Goal: Information Seeking & Learning: Get advice/opinions

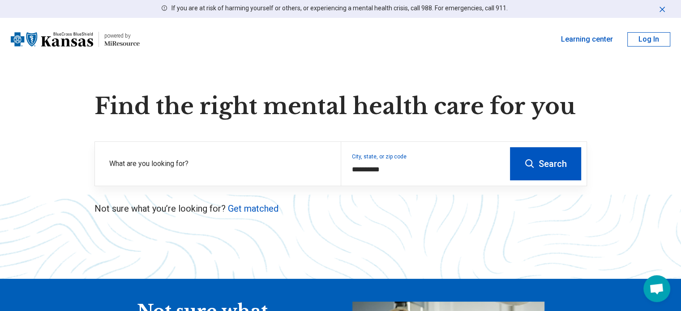
click at [544, 164] on button "Search" at bounding box center [545, 163] width 71 height 33
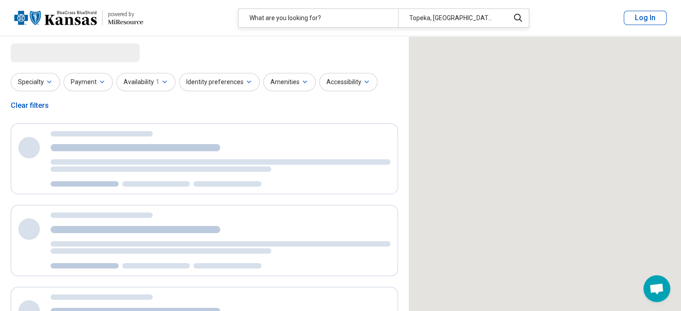
select select "***"
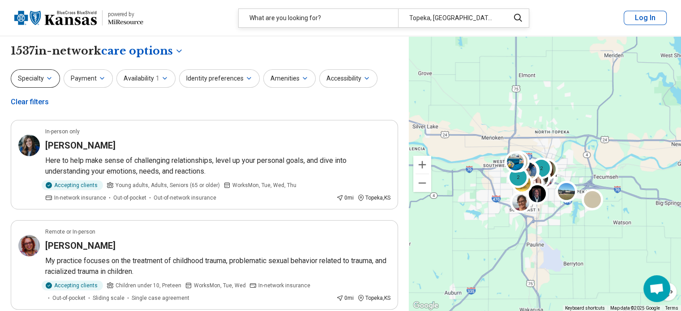
click at [49, 78] on icon "button" at bounding box center [49, 78] width 4 height 2
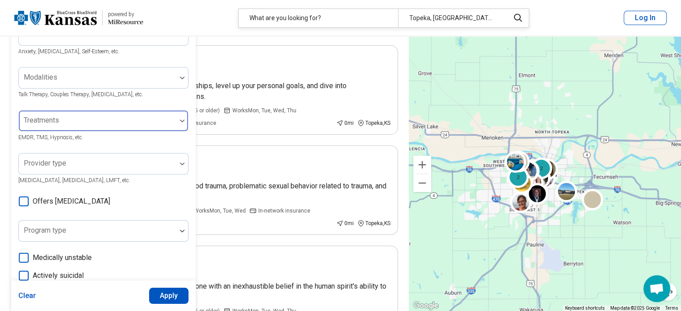
scroll to position [134, 0]
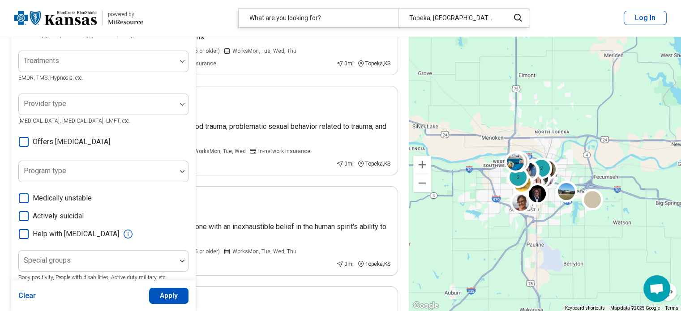
click at [24, 146] on icon at bounding box center [24, 142] width 10 height 10
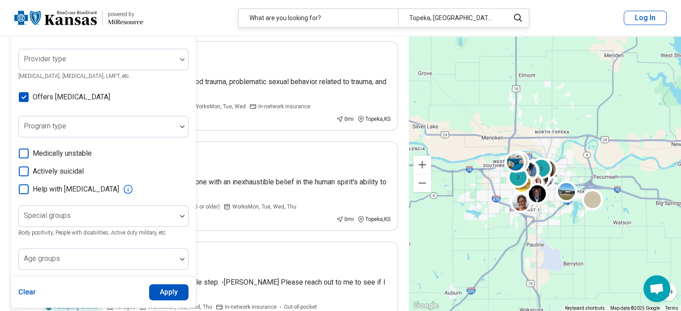
click at [162, 289] on button "Apply" at bounding box center [169, 292] width 40 height 16
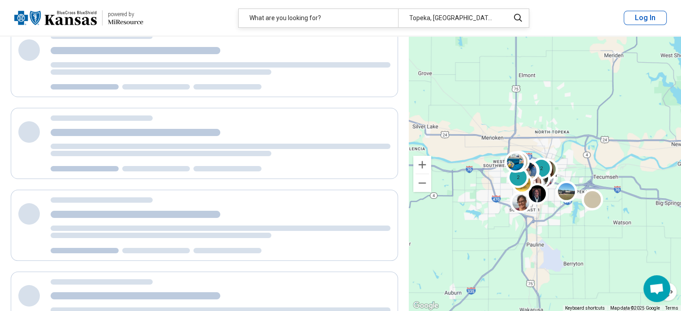
scroll to position [97, 0]
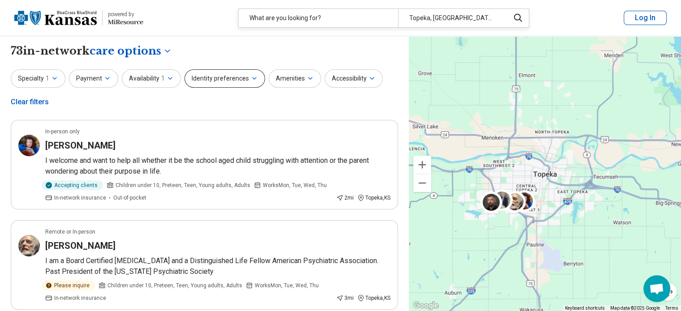
click at [221, 81] on button "Identity preferences" at bounding box center [225, 78] width 81 height 18
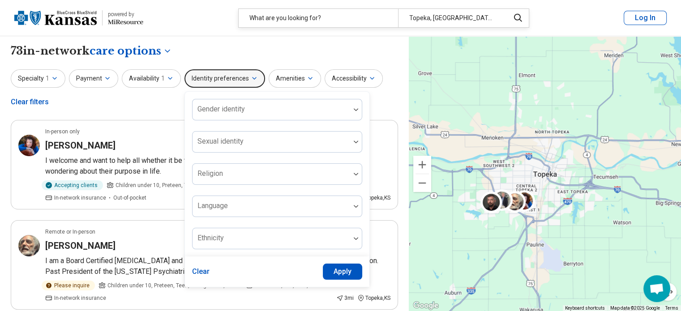
click at [221, 81] on button "Identity preferences" at bounding box center [225, 78] width 81 height 18
click at [296, 79] on button "Amenities" at bounding box center [295, 78] width 52 height 18
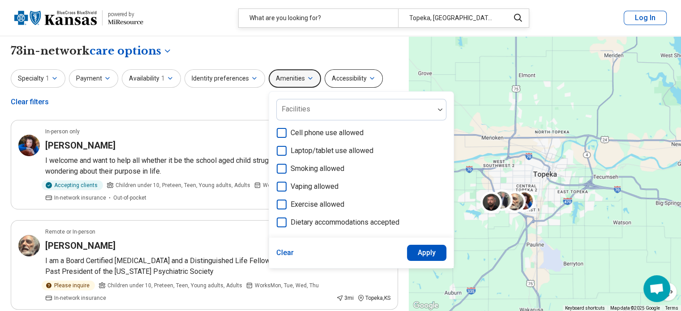
click at [336, 79] on button "Accessibility" at bounding box center [354, 78] width 58 height 18
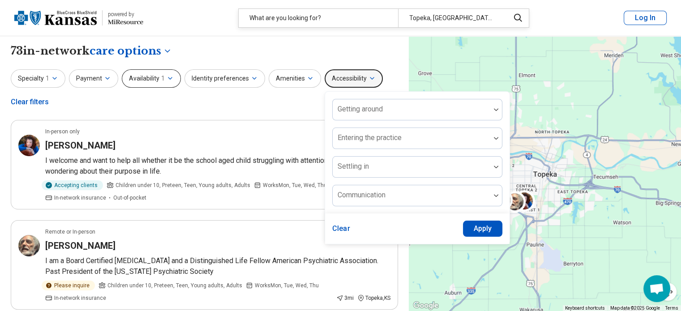
click at [141, 75] on button "Availability 1" at bounding box center [151, 78] width 59 height 18
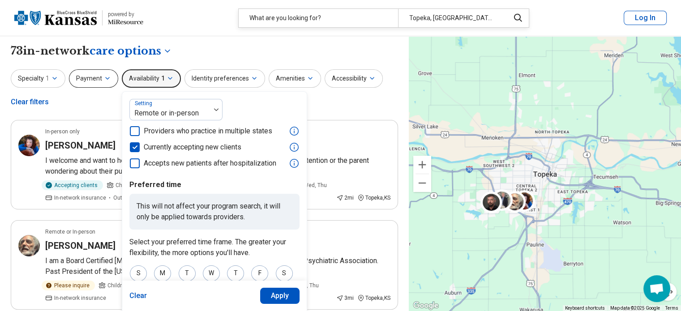
click at [89, 75] on button "Payment" at bounding box center [93, 78] width 49 height 18
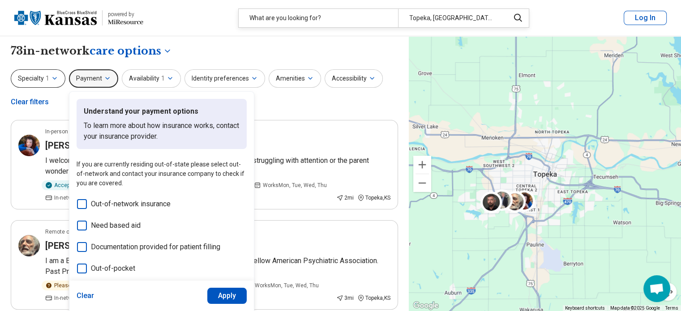
click at [41, 75] on button "Specialty 1" at bounding box center [38, 78] width 55 height 18
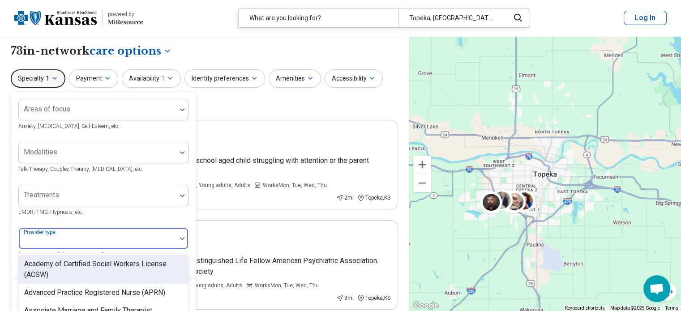
click at [120, 233] on div at bounding box center [98, 239] width 158 height 20
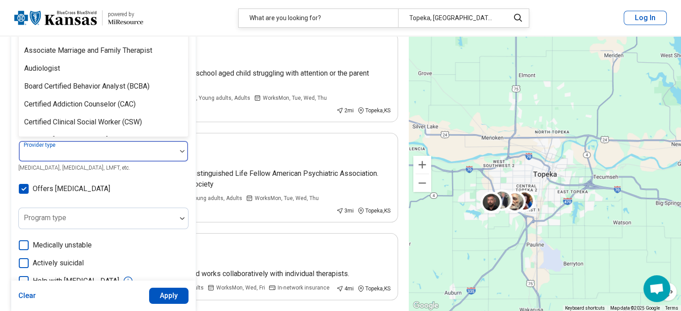
scroll to position [89, 0]
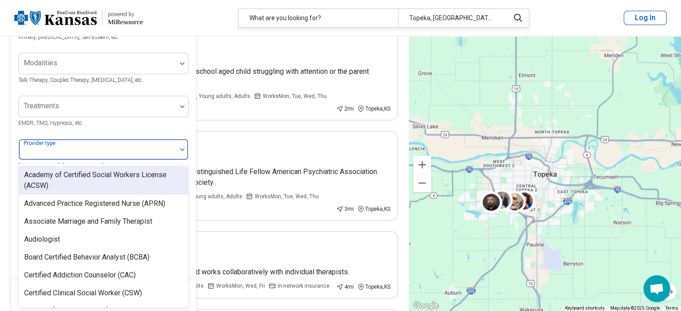
click at [103, 148] on div at bounding box center [97, 153] width 151 height 13
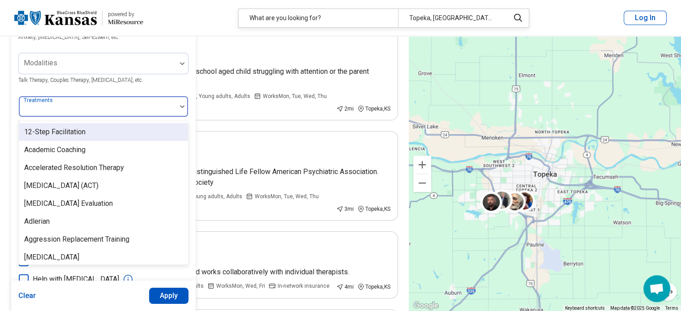
click at [98, 112] on div at bounding box center [97, 110] width 151 height 13
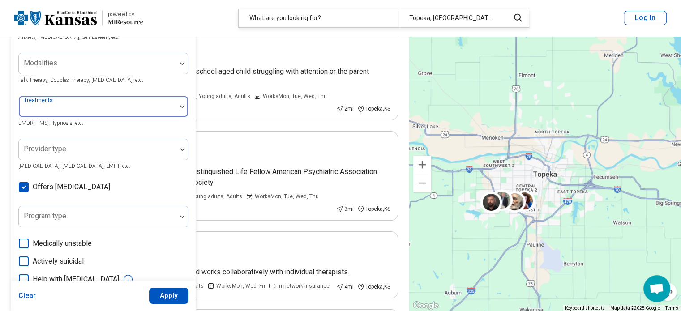
click at [98, 112] on div at bounding box center [97, 110] width 151 height 13
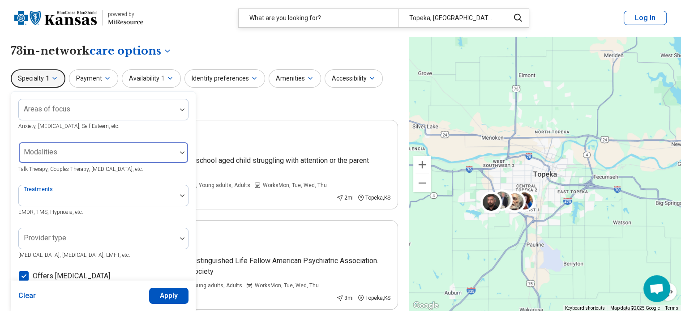
click at [95, 154] on div at bounding box center [97, 156] width 151 height 13
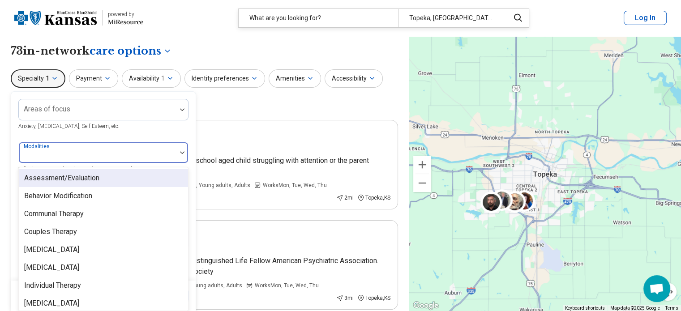
click at [95, 154] on div at bounding box center [97, 156] width 151 height 13
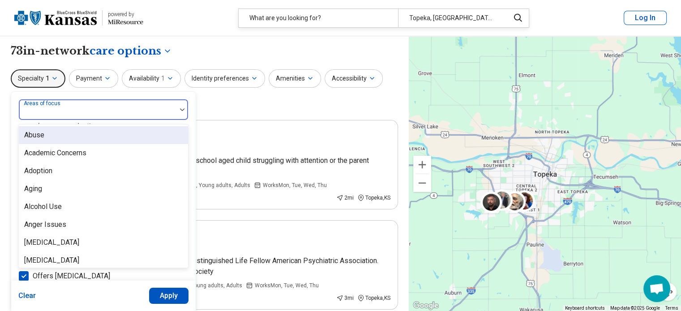
click at [90, 116] on div at bounding box center [97, 113] width 151 height 13
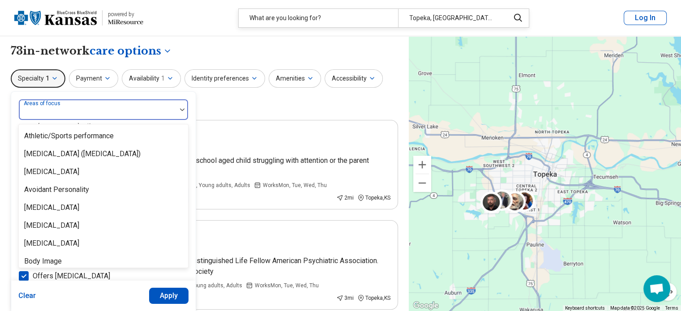
scroll to position [179, 0]
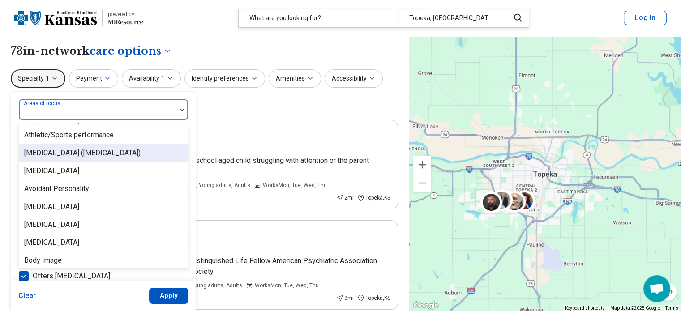
click at [98, 156] on div "[MEDICAL_DATA] ([MEDICAL_DATA])" at bounding box center [82, 153] width 116 height 11
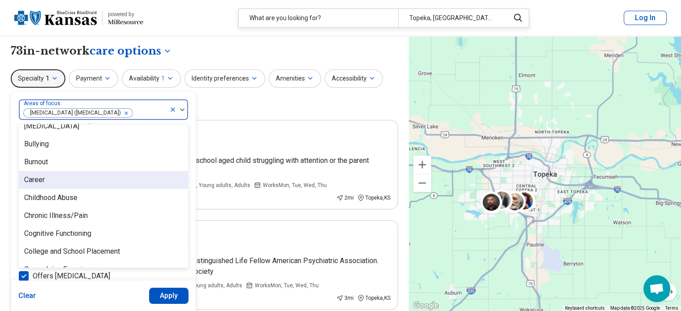
scroll to position [358, 0]
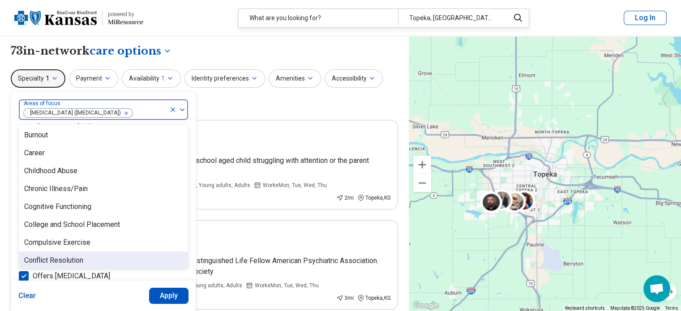
click at [162, 293] on button "Apply" at bounding box center [169, 296] width 40 height 16
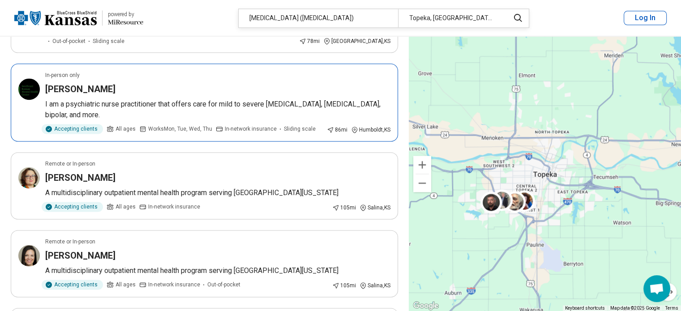
scroll to position [1209, 0]
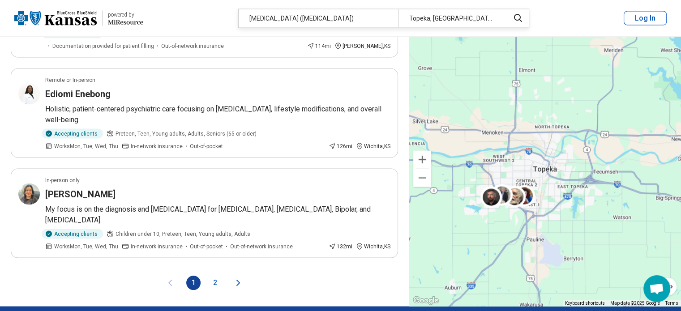
click at [216, 276] on button "2" at bounding box center [215, 283] width 14 height 14
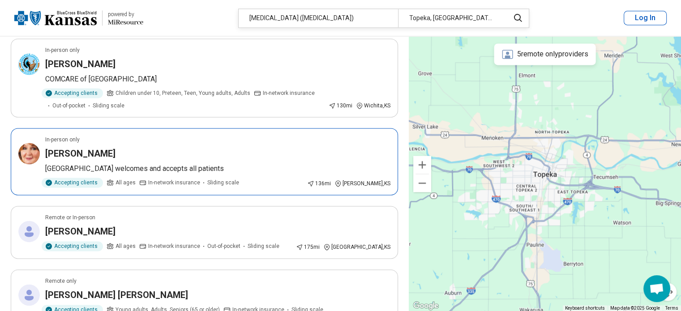
scroll to position [1344, 0]
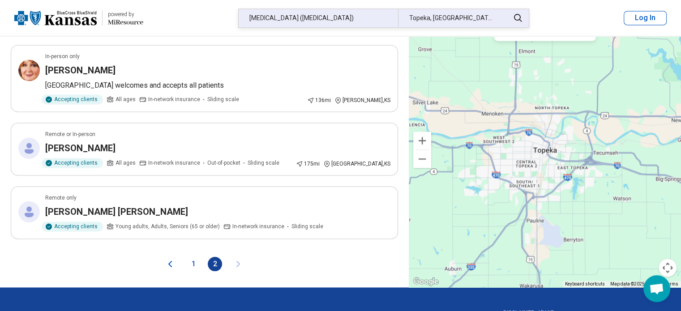
click at [309, 21] on div "[MEDICAL_DATA] ([MEDICAL_DATA])" at bounding box center [318, 18] width 159 height 18
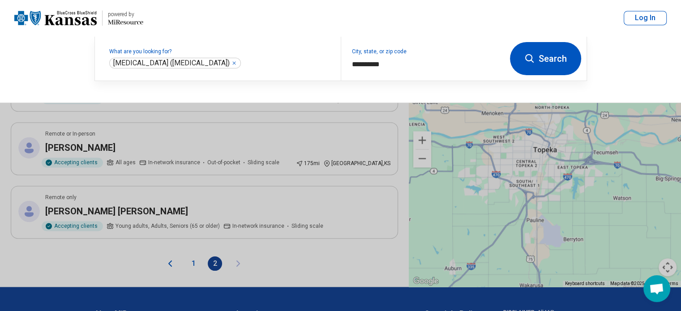
scroll to position [1343, 0]
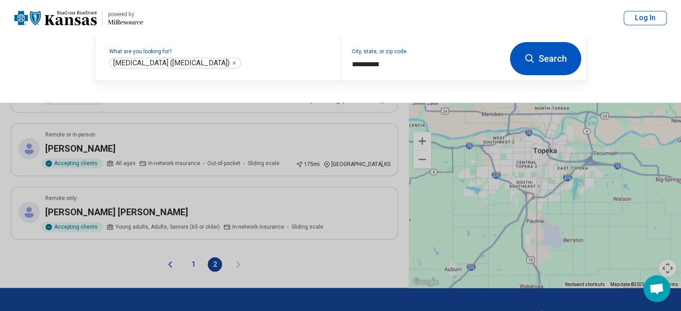
click at [308, 21] on header "powered by Miresource logo [MEDICAL_DATA] ([MEDICAL_DATA]) Topeka, KS Log In" at bounding box center [340, 18] width 681 height 36
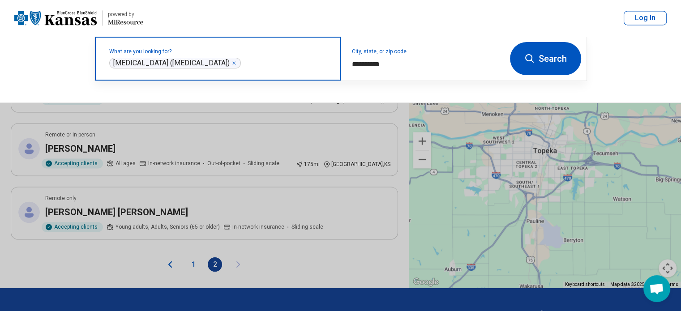
click at [237, 65] on icon "Remove" at bounding box center [234, 62] width 5 height 5
click at [266, 65] on input "text" at bounding box center [219, 63] width 221 height 11
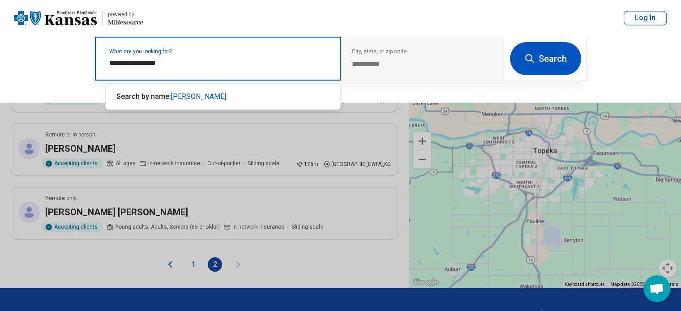
type input "**********"
click at [217, 94] on span "[PERSON_NAME]" at bounding box center [198, 96] width 55 height 9
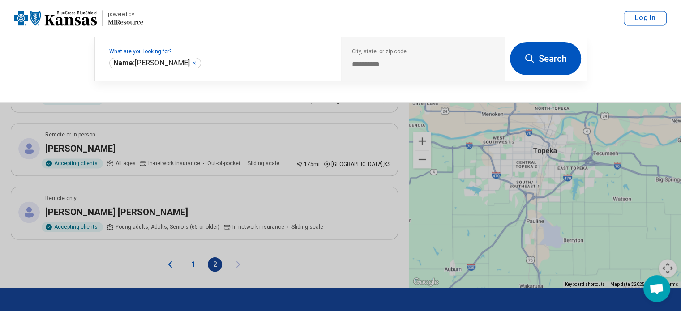
click at [564, 63] on button "Search" at bounding box center [545, 58] width 71 height 33
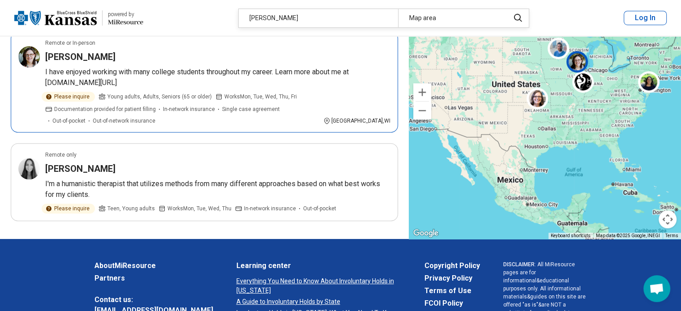
scroll to position [672, 0]
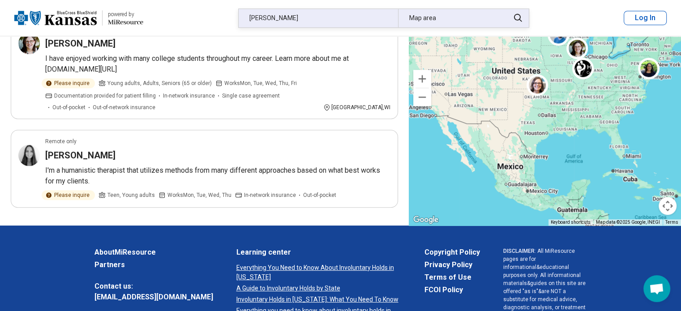
drag, startPoint x: 314, startPoint y: 16, endPoint x: 290, endPoint y: 16, distance: 23.3
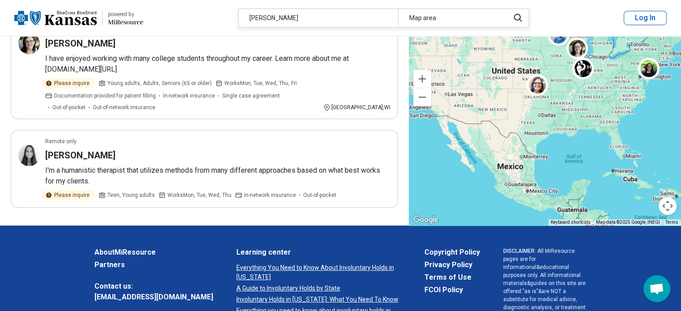
click at [292, 16] on div "[PERSON_NAME]" at bounding box center [318, 18] width 159 height 18
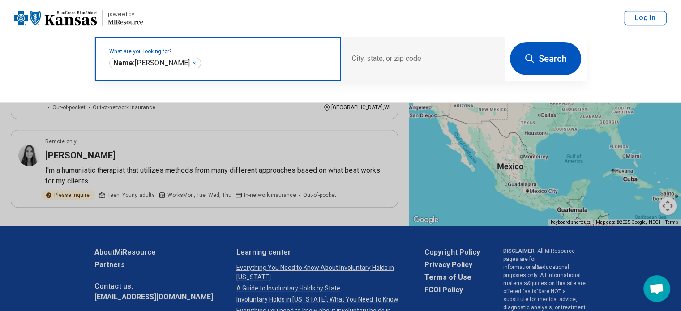
click at [197, 63] on icon "Remove" at bounding box center [194, 62] width 5 height 5
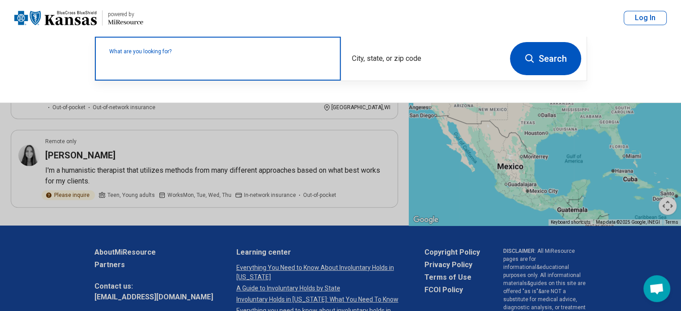
click at [200, 54] on label "What are you looking for?" at bounding box center [219, 51] width 221 height 5
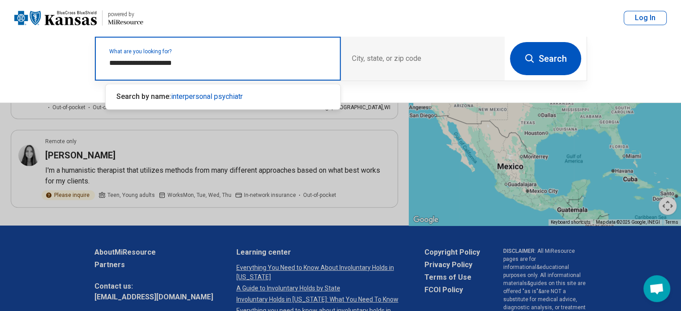
type input "**********"
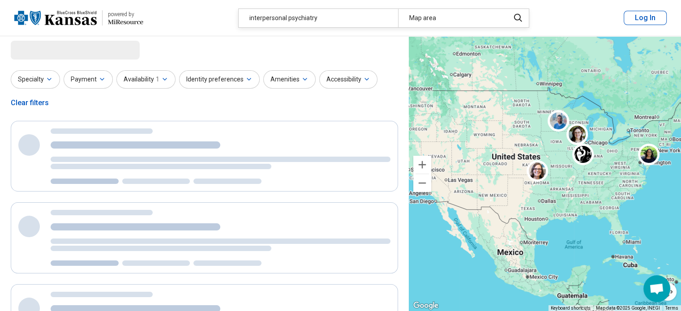
scroll to position [0, 0]
